Goal: Task Accomplishment & Management: Manage account settings

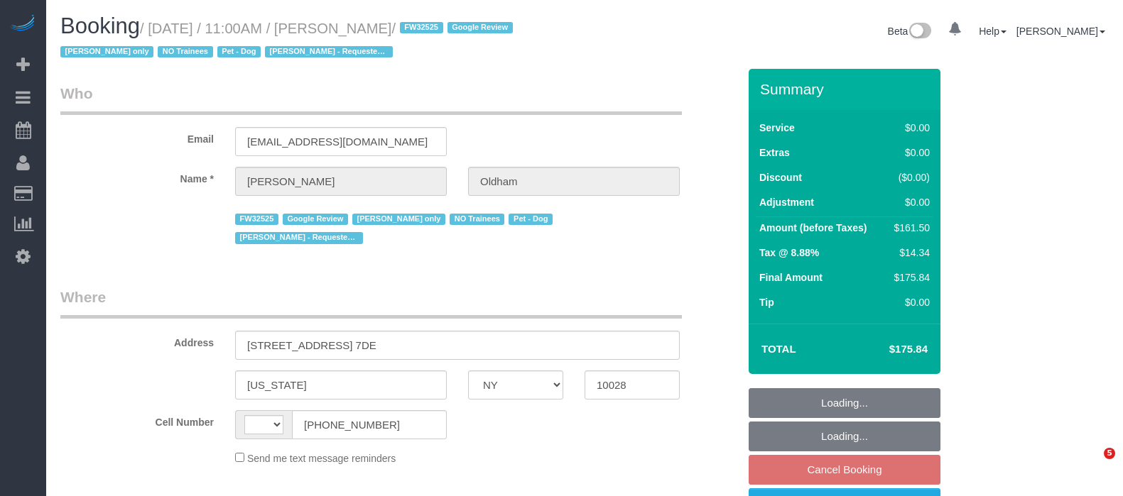
select select "NY"
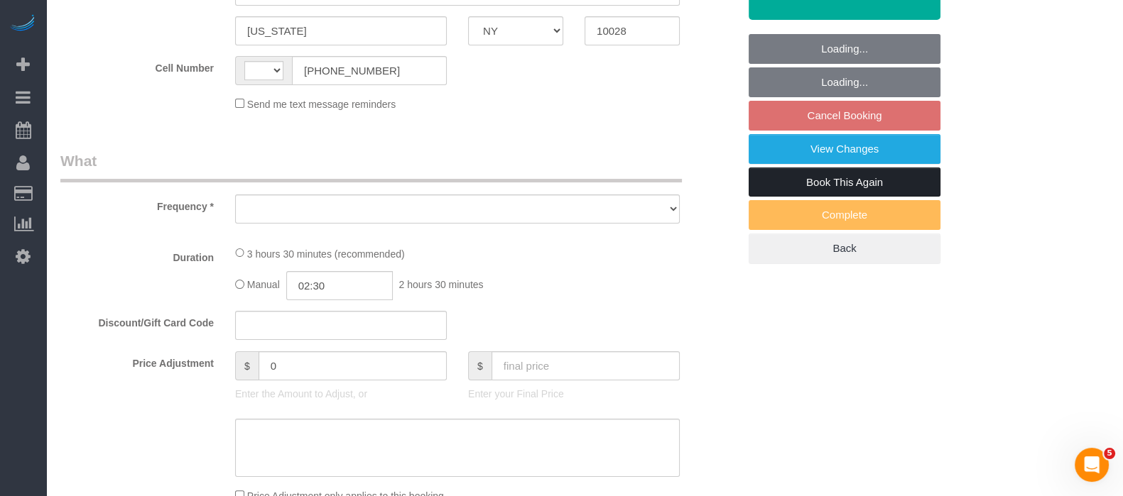
select select "string:[GEOGRAPHIC_DATA]"
select select "object:831"
select select "number:89"
select select "number:90"
select select "number:13"
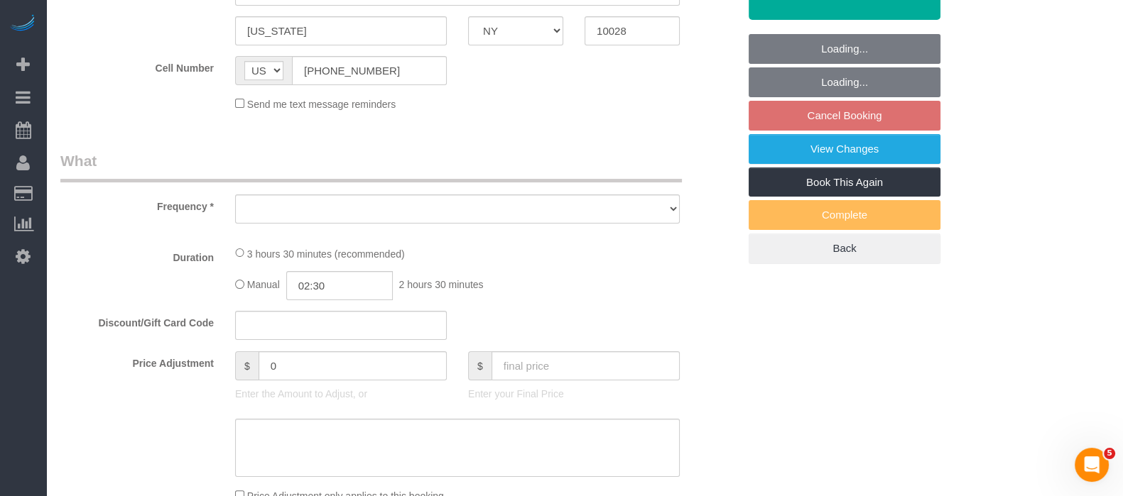
select select "number:5"
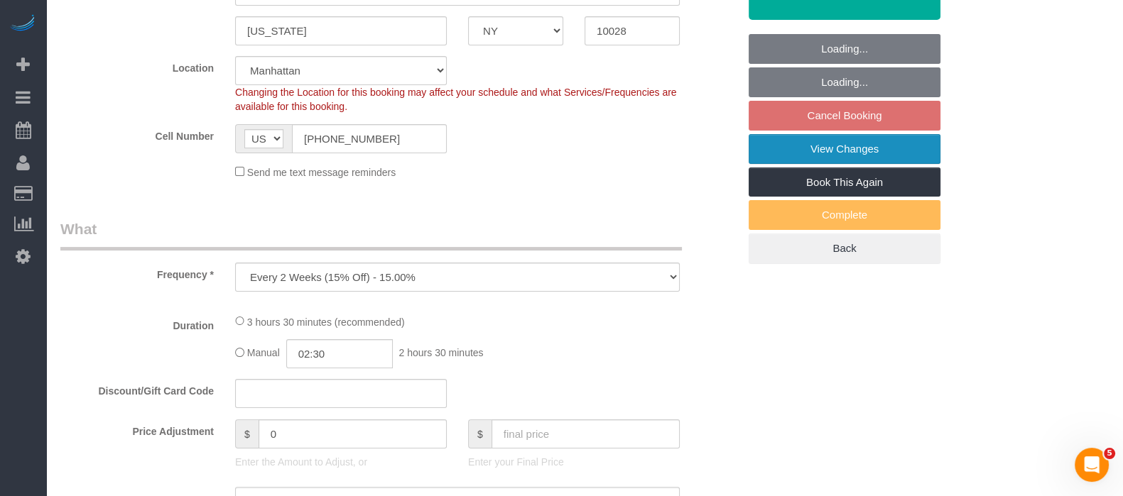
click at [875, 156] on link "View Changes" at bounding box center [844, 149] width 192 height 30
select select "string:stripe-pm_1RpamA4VGloSiKo7q68HlToq"
select select "1"
select select "2"
select select "spot3"
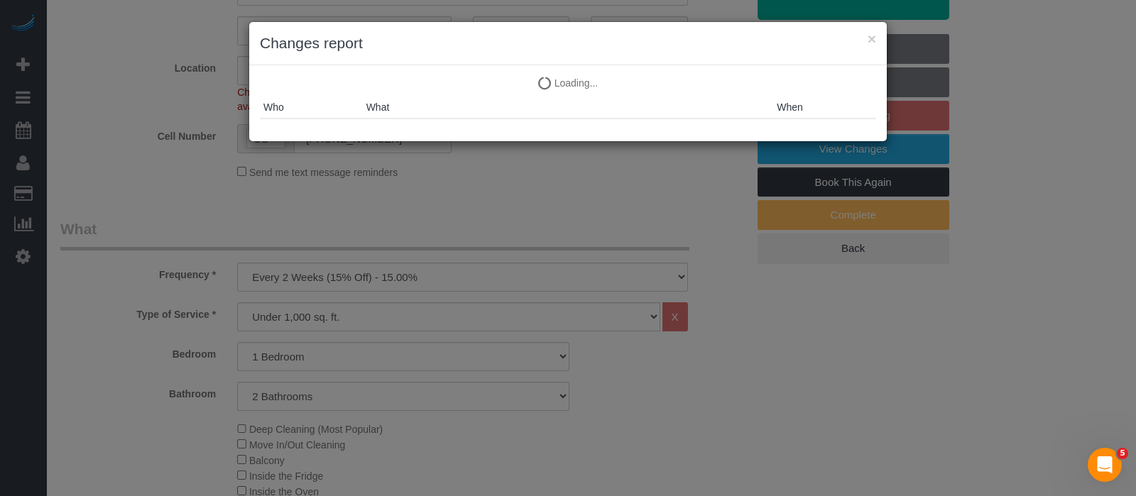
select select "1"
select select "2"
select select "object:1558"
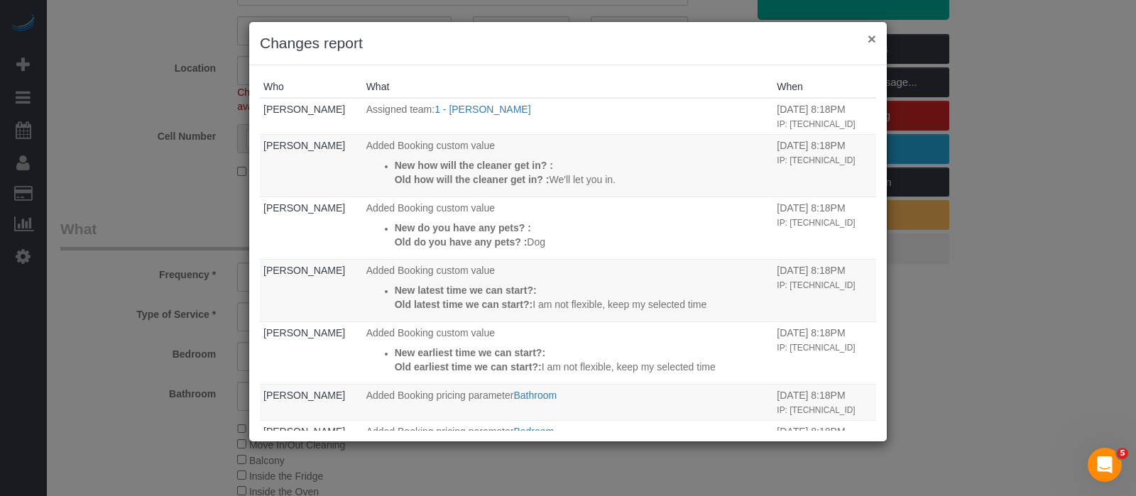
click at [870, 37] on button "×" at bounding box center [872, 38] width 9 height 15
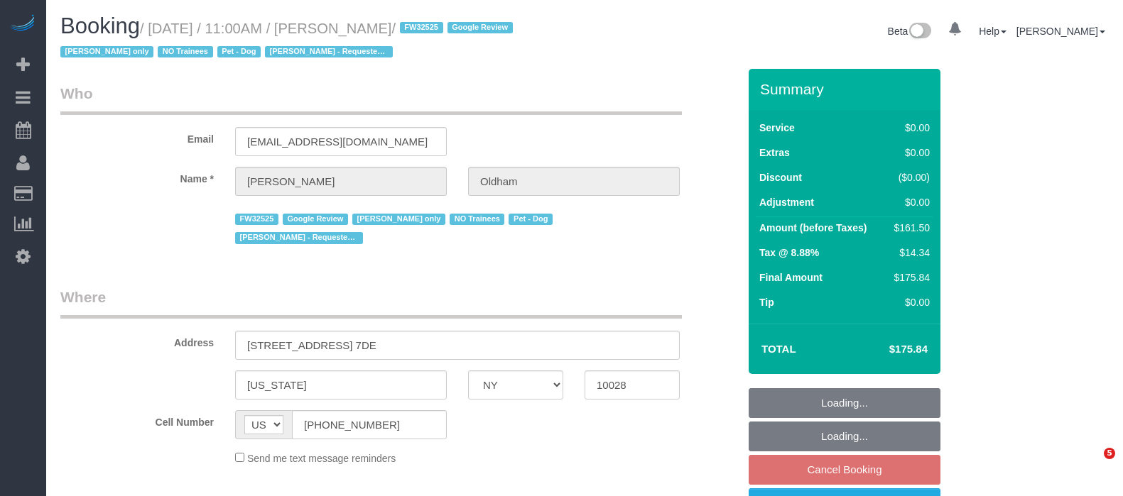
select select "NY"
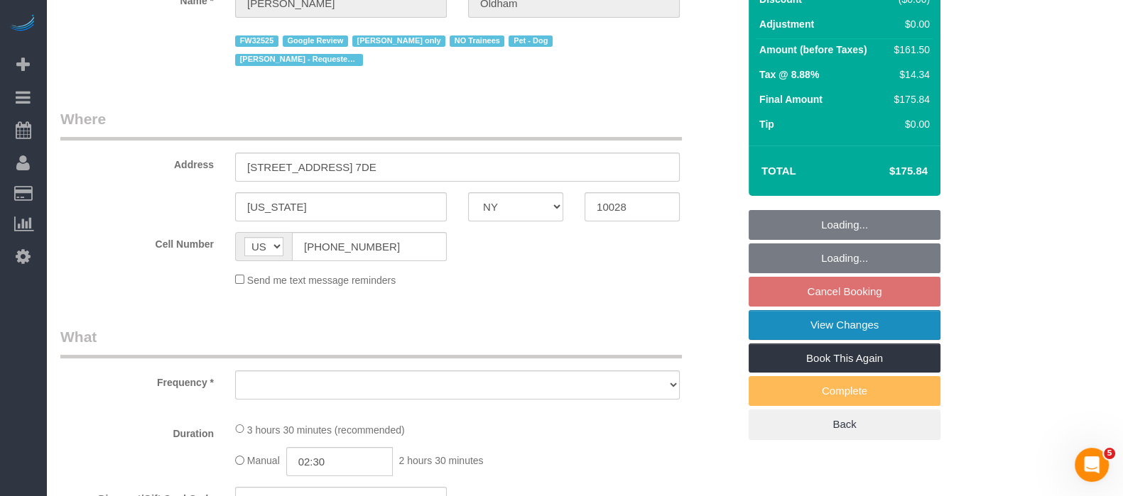
select select "object:826"
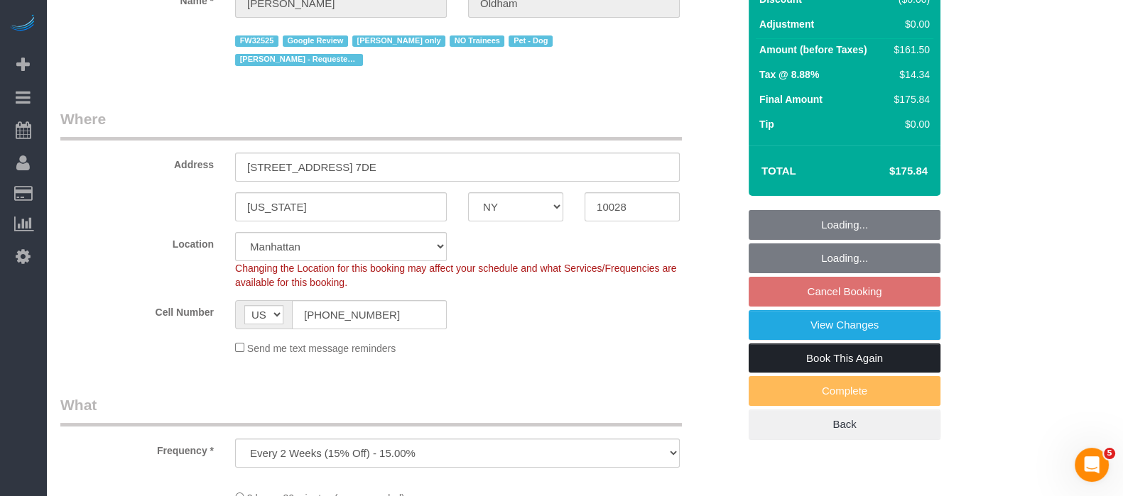
scroll to position [266, 0]
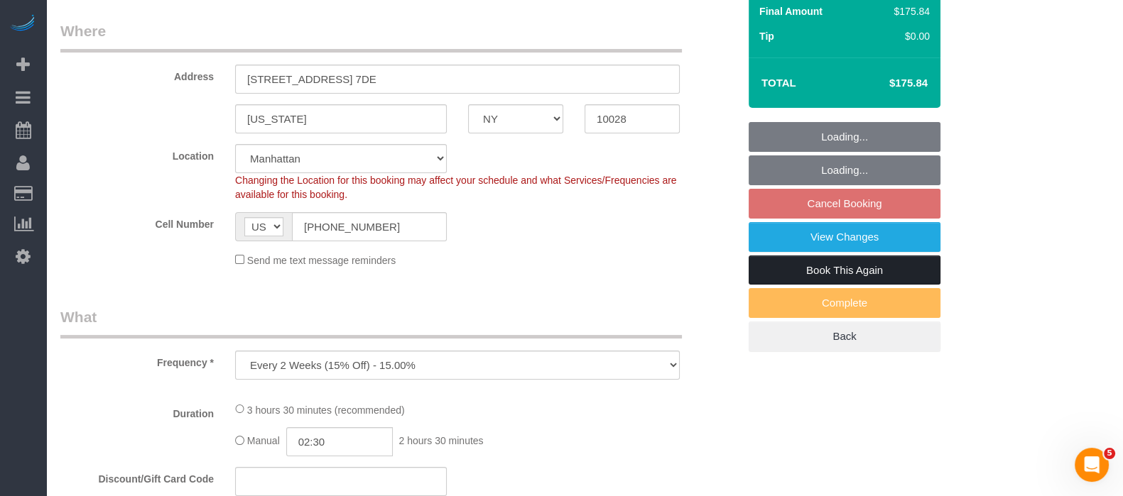
select select "string:stripe-pm_1RpamA4VGloSiKo7q68HlToq"
select select "spot3"
select select "number:89"
select select "number:90"
select select "number:13"
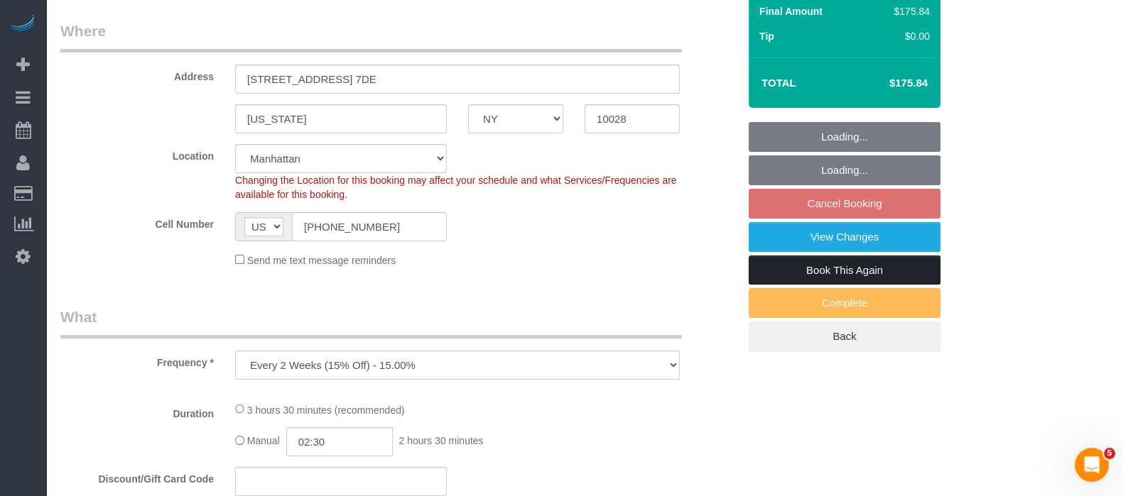
select select "number:5"
select select "object:982"
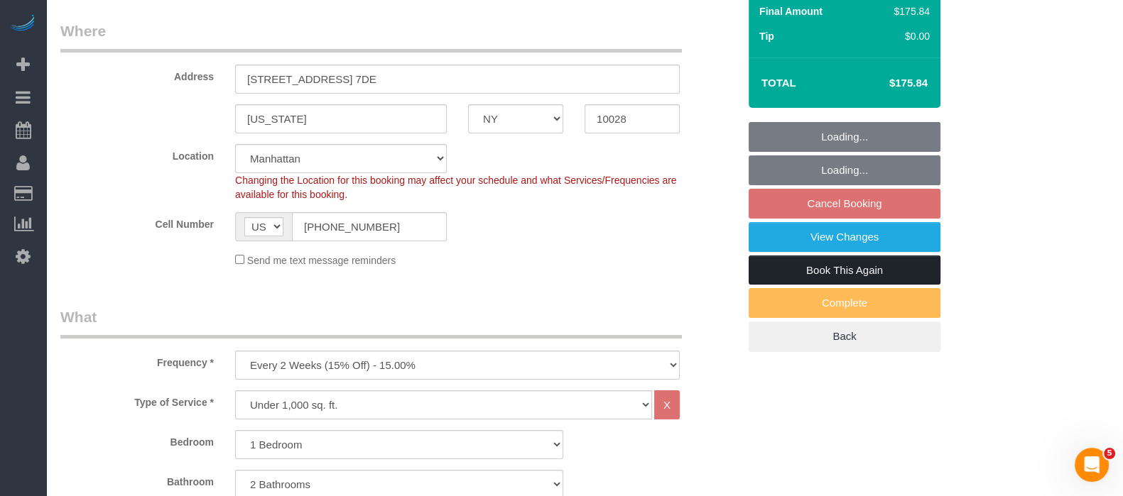
select select "1"
select select "2"
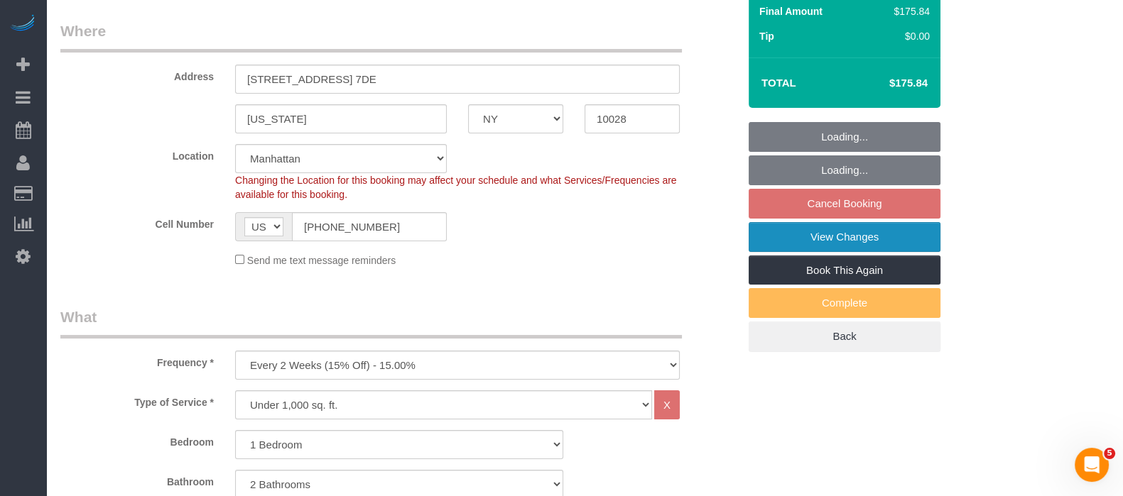
click at [892, 236] on link "View Changes" at bounding box center [844, 237] width 192 height 30
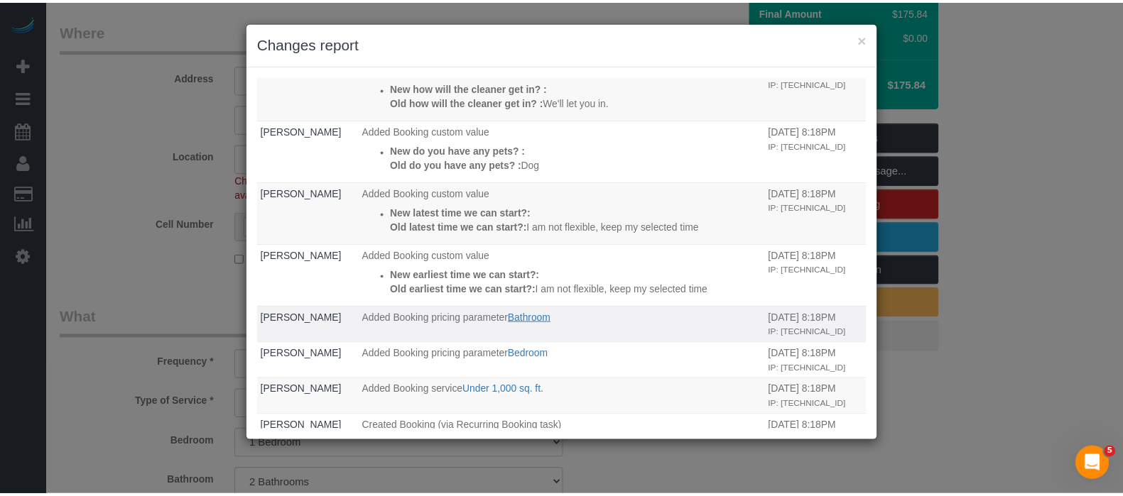
scroll to position [130, 0]
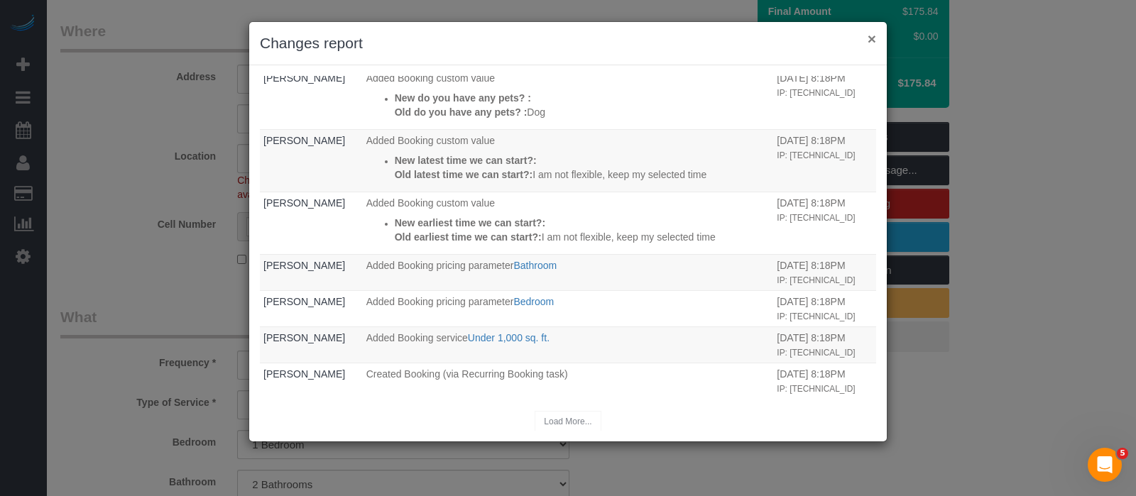
click at [869, 36] on button "×" at bounding box center [872, 38] width 9 height 15
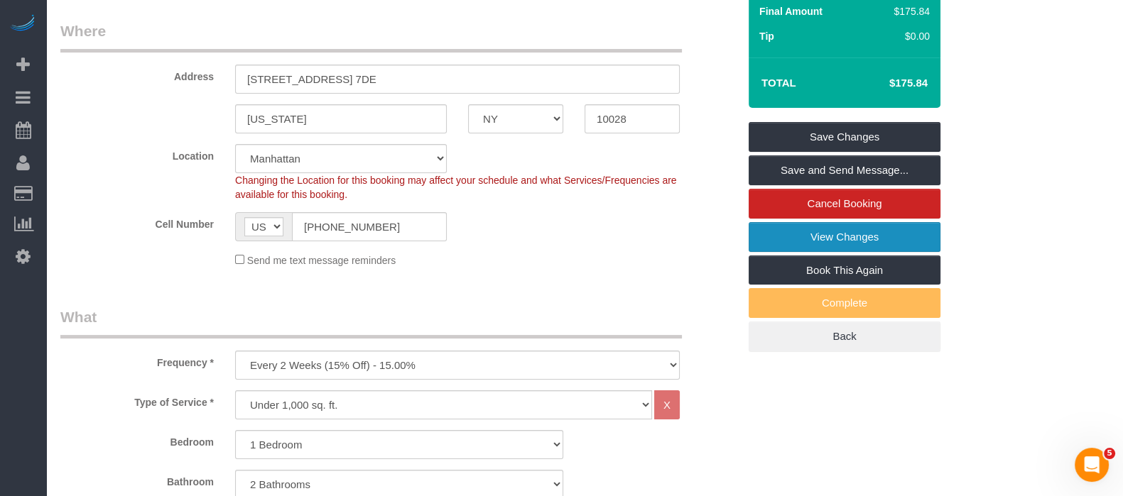
scroll to position [0, 0]
